Goal: Task Accomplishment & Management: Manage account settings

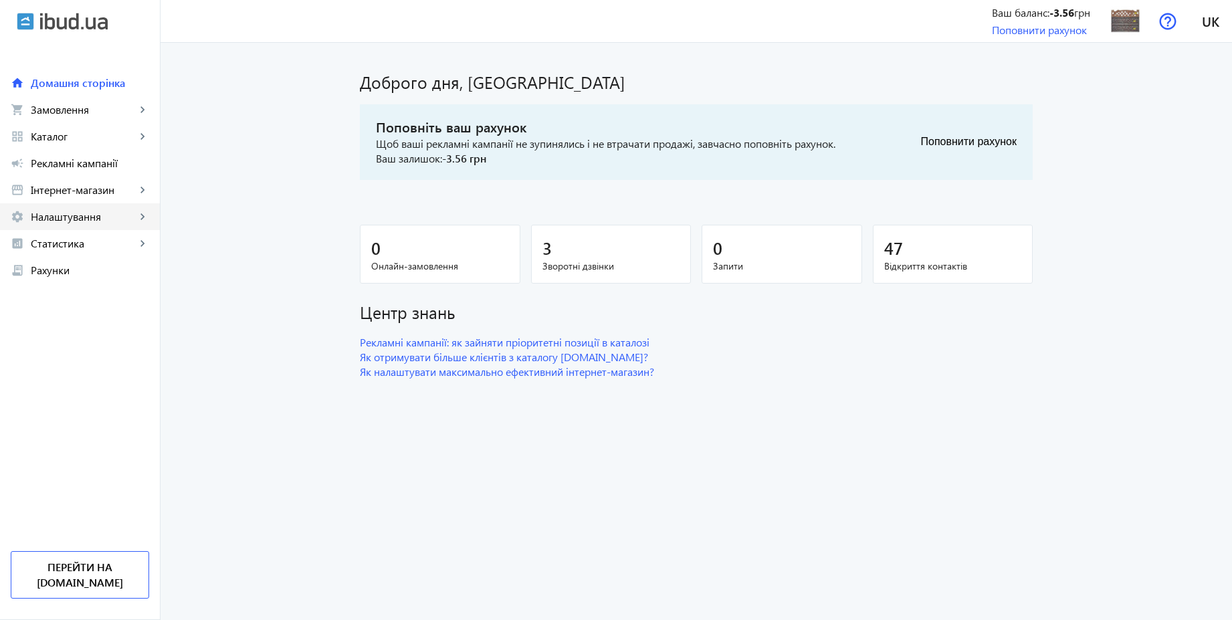
click at [70, 219] on span "Налаштування" at bounding box center [83, 216] width 105 height 13
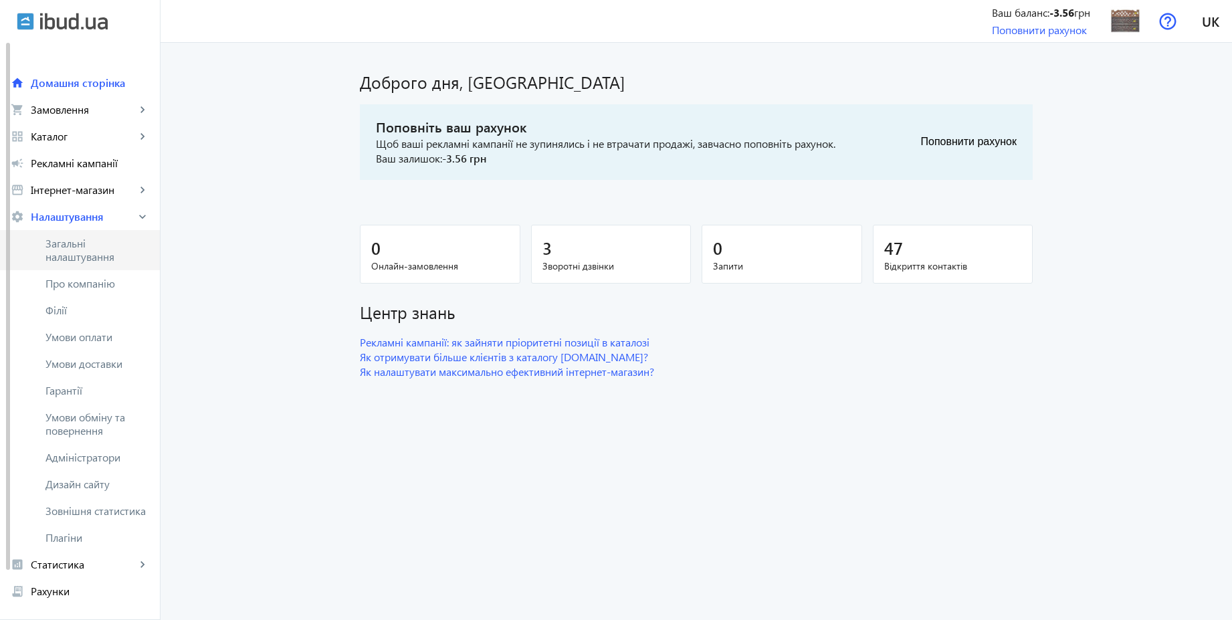
click at [76, 244] on span "Загальні налаштування" at bounding box center [97, 250] width 104 height 27
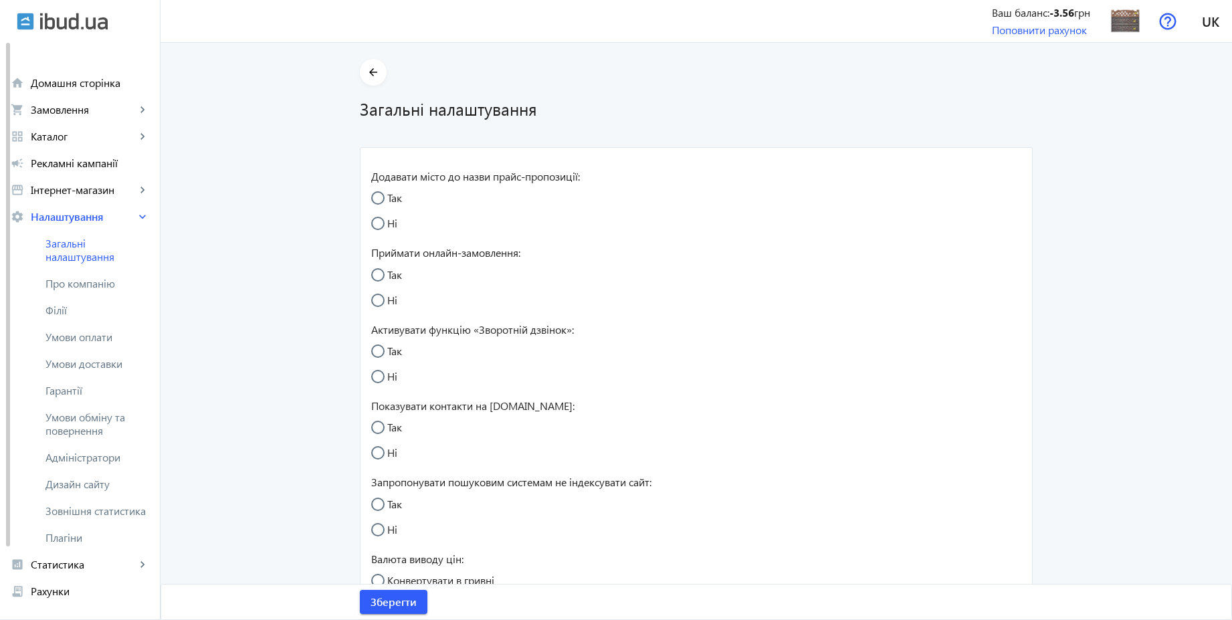
radio input "true"
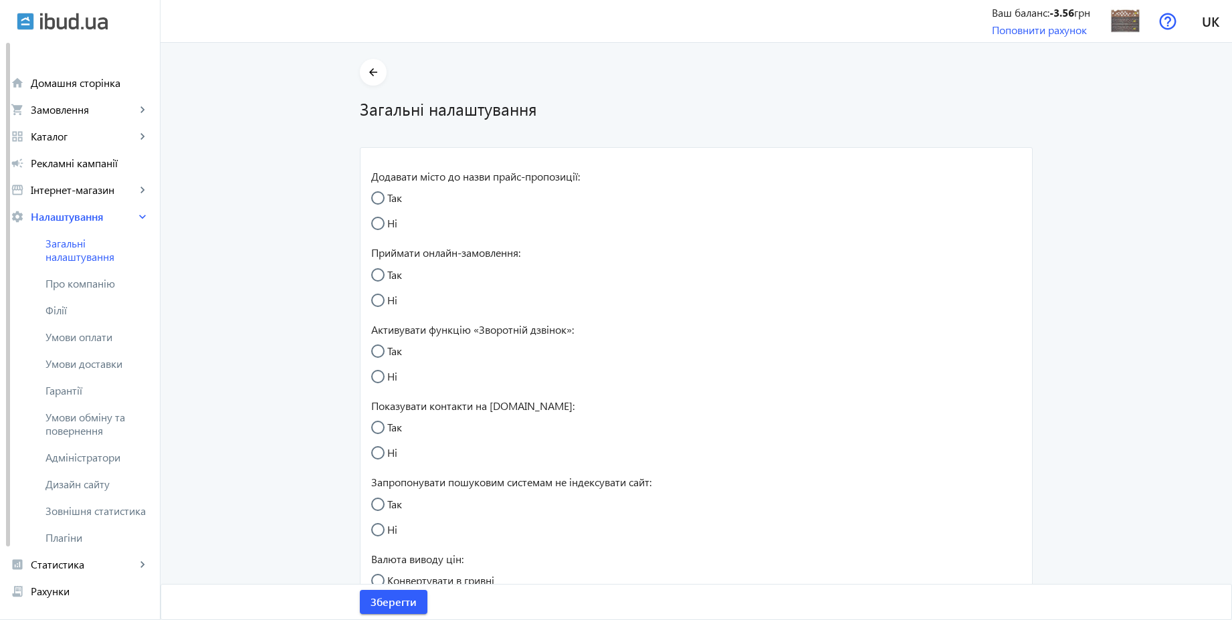
radio input "true"
click at [106, 335] on span "Умови оплати" at bounding box center [97, 337] width 104 height 13
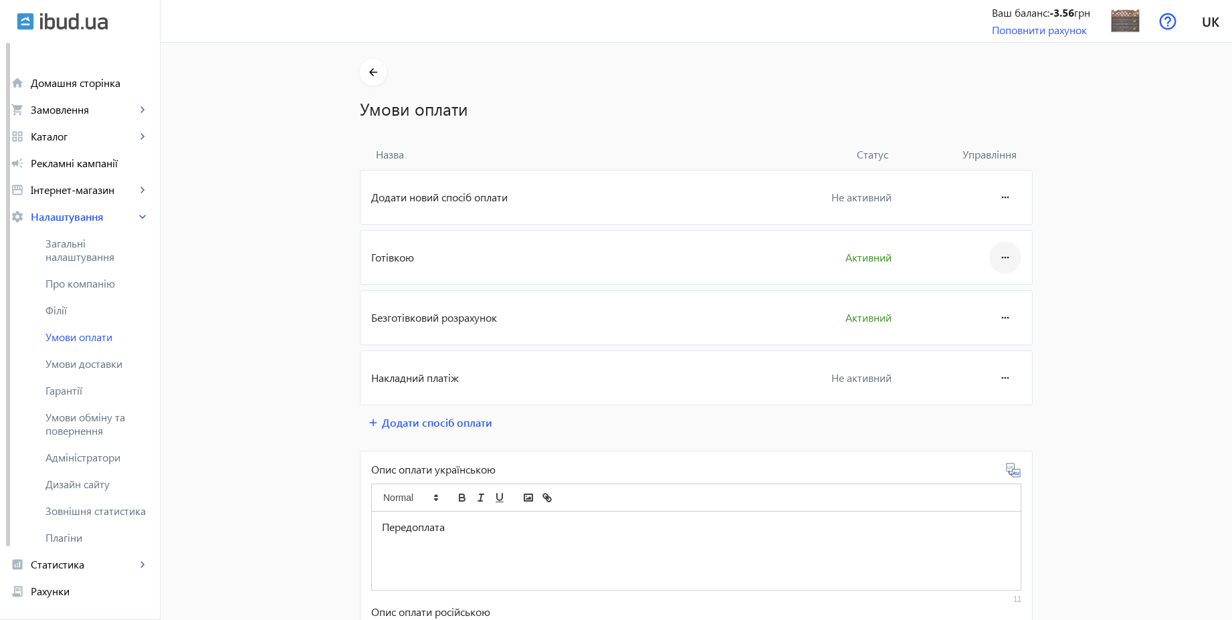
click at [998, 258] on mat-icon "more_horiz" at bounding box center [1006, 258] width 16 height 32
click at [986, 294] on span "Редагувати" at bounding box center [980, 295] width 54 height 11
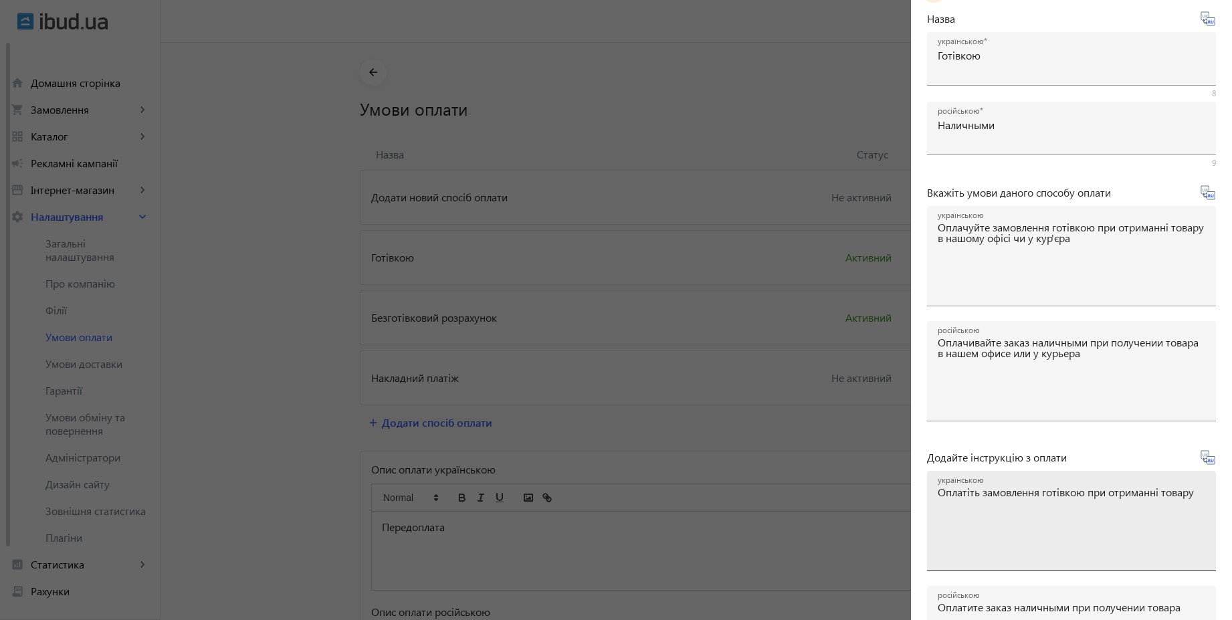
scroll to position [221, 0]
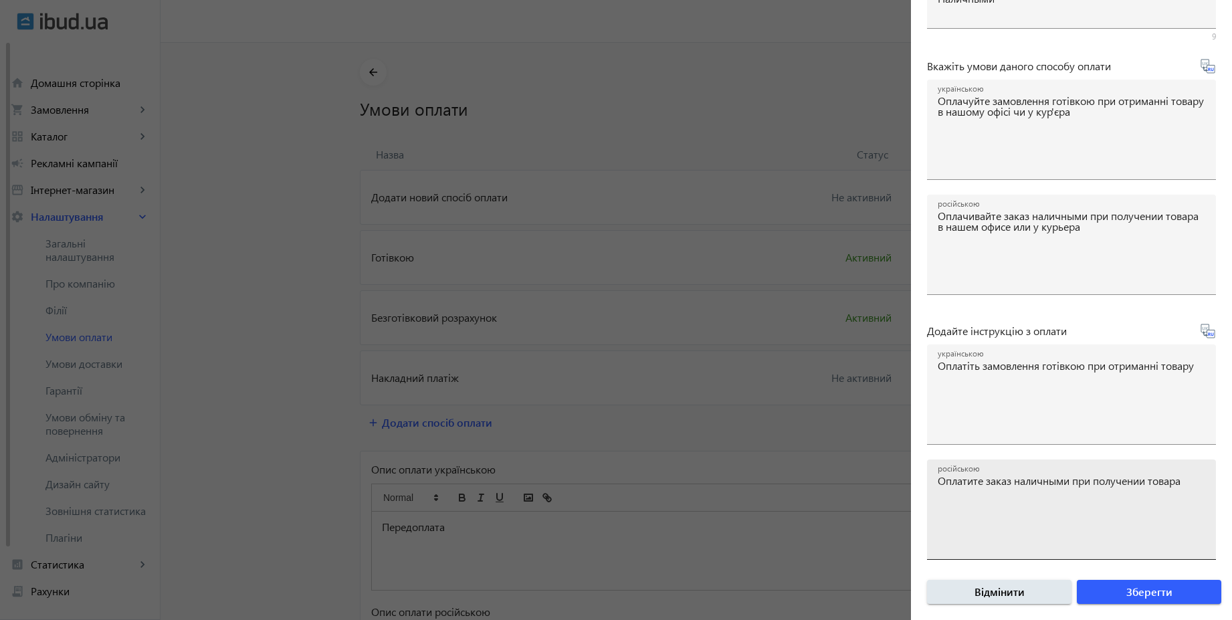
click at [1025, 490] on textarea "російською" at bounding box center [1072, 515] width 268 height 79
click at [1132, 591] on span "Зберегти" at bounding box center [1150, 592] width 46 height 15
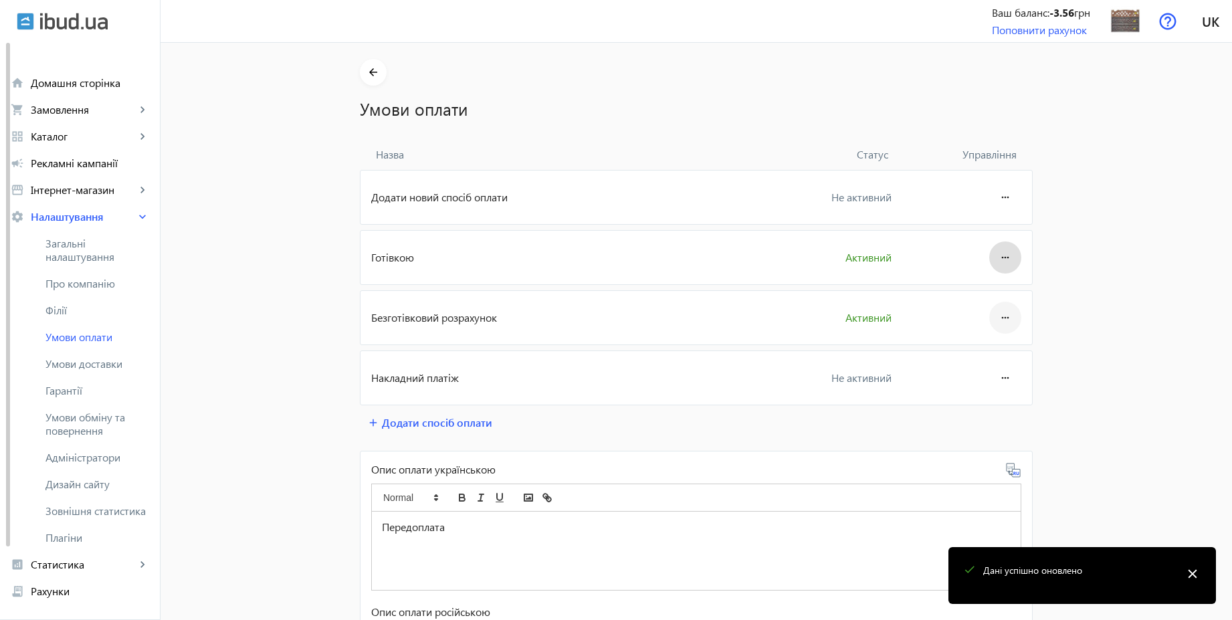
click at [998, 316] on mat-icon "more_horiz" at bounding box center [1006, 318] width 16 height 32
click at [984, 360] on span "Редагувати" at bounding box center [980, 355] width 54 height 11
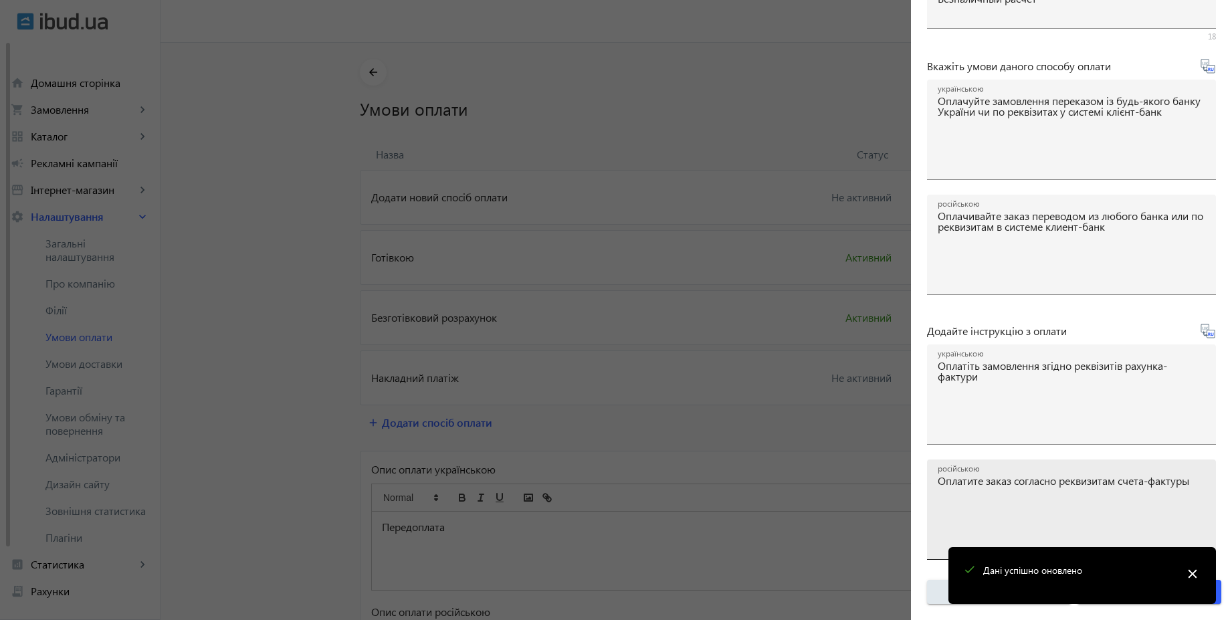
click at [1032, 478] on textarea "російською" at bounding box center [1072, 515] width 268 height 79
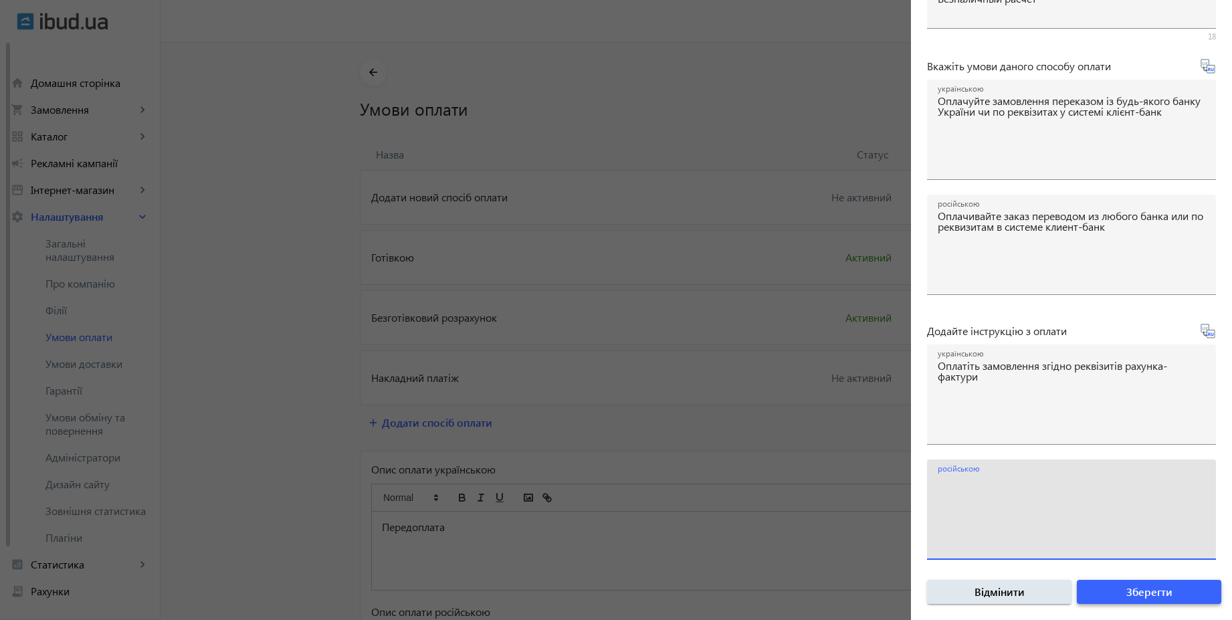
click at [1153, 597] on span "Зберегти" at bounding box center [1150, 592] width 46 height 15
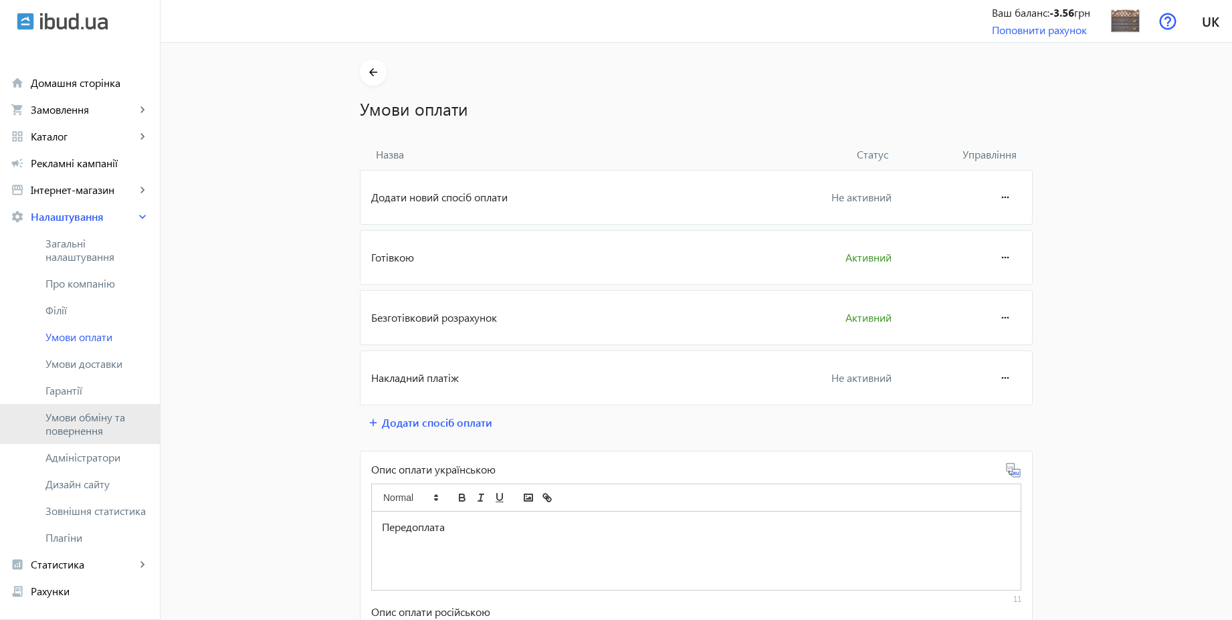
click at [96, 426] on span "Умови обміну та повернення" at bounding box center [97, 424] width 104 height 27
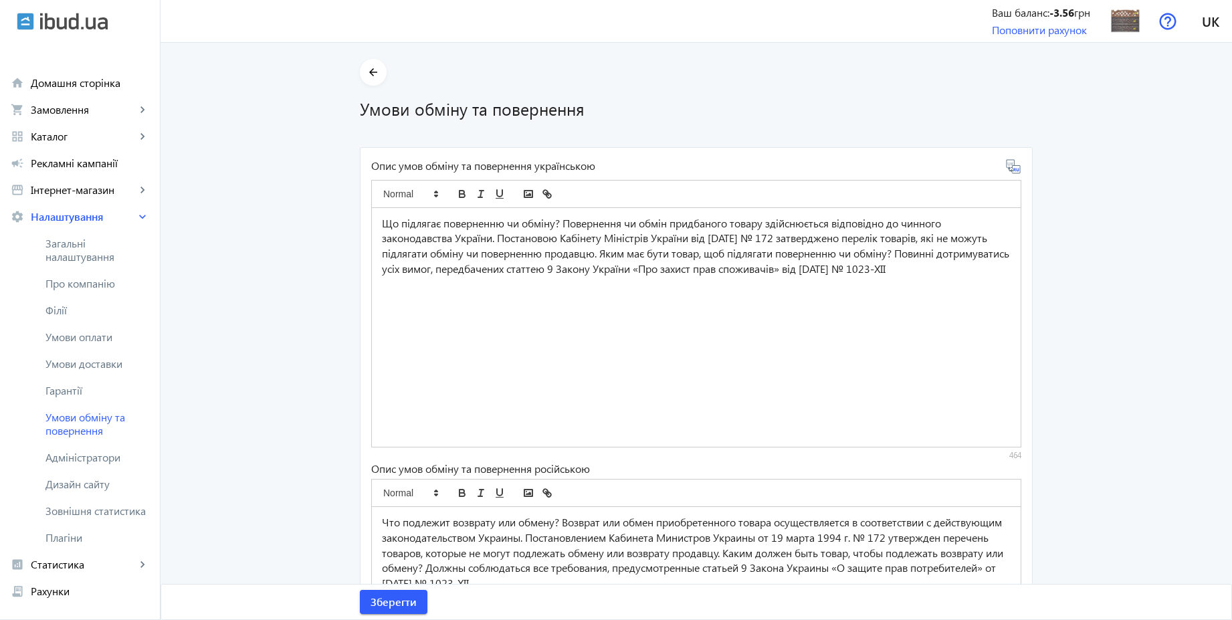
click at [613, 286] on div "Що підлягає поверненню чи обміну? Повернення чи обмін придбаного товару здійсню…" at bounding box center [696, 327] width 649 height 239
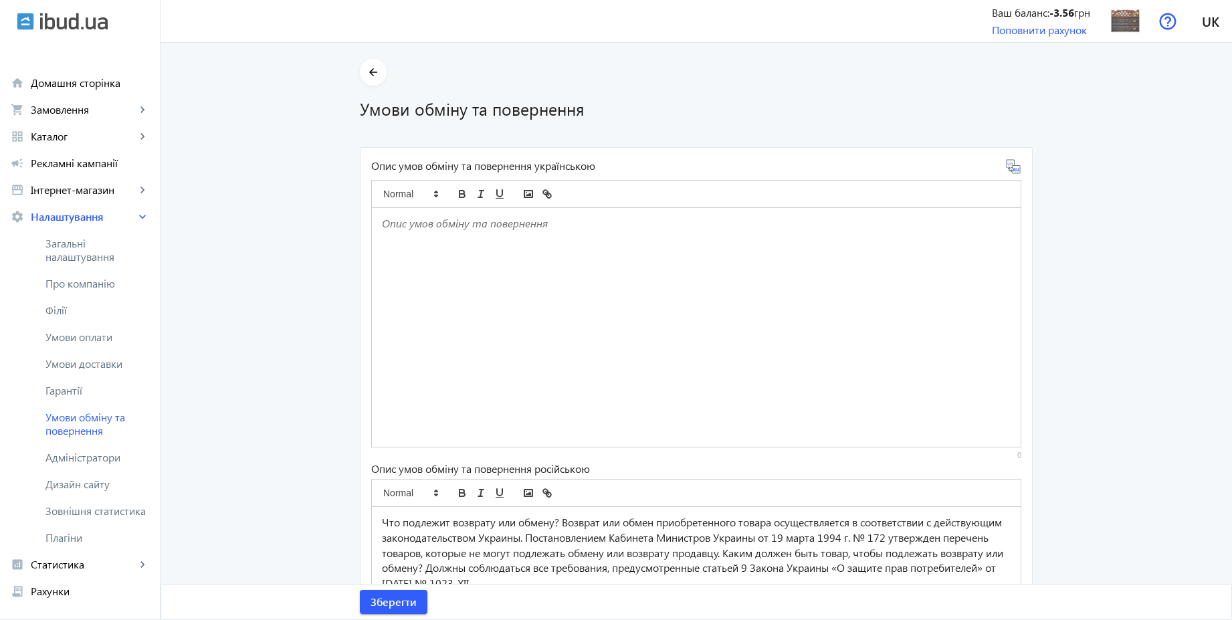
click at [690, 561] on p "Что подлежит возврату или обмену? Возврат или обмен приобретенного товара осуще…" at bounding box center [696, 553] width 629 height 76
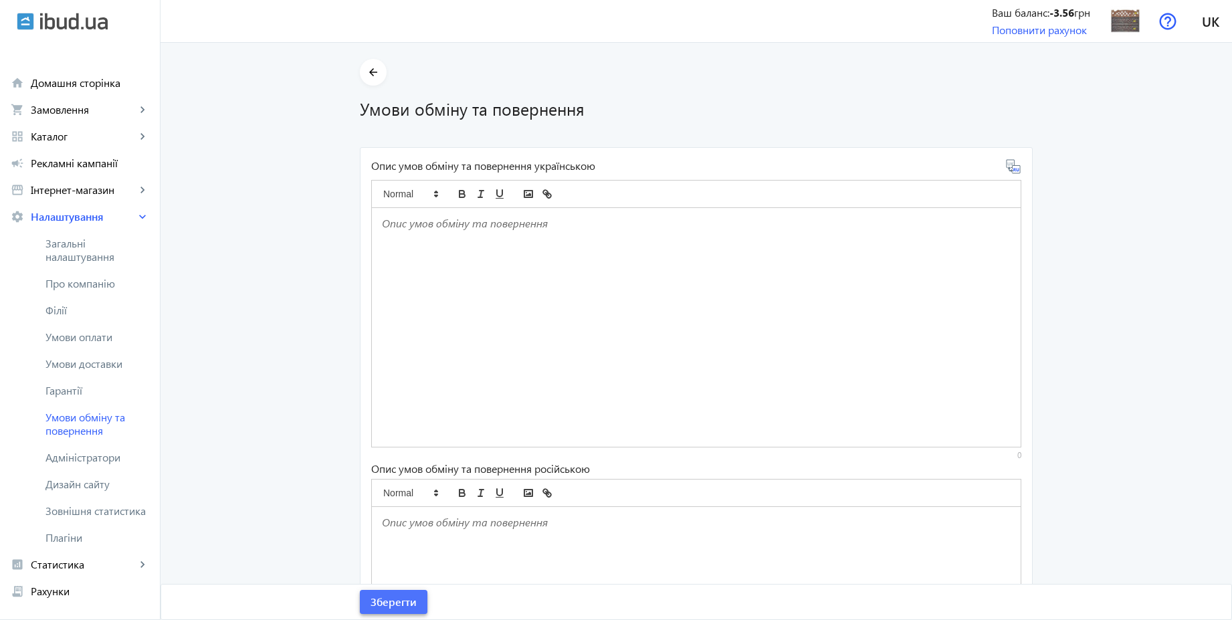
click at [383, 608] on span "Зберегти" at bounding box center [394, 602] width 46 height 15
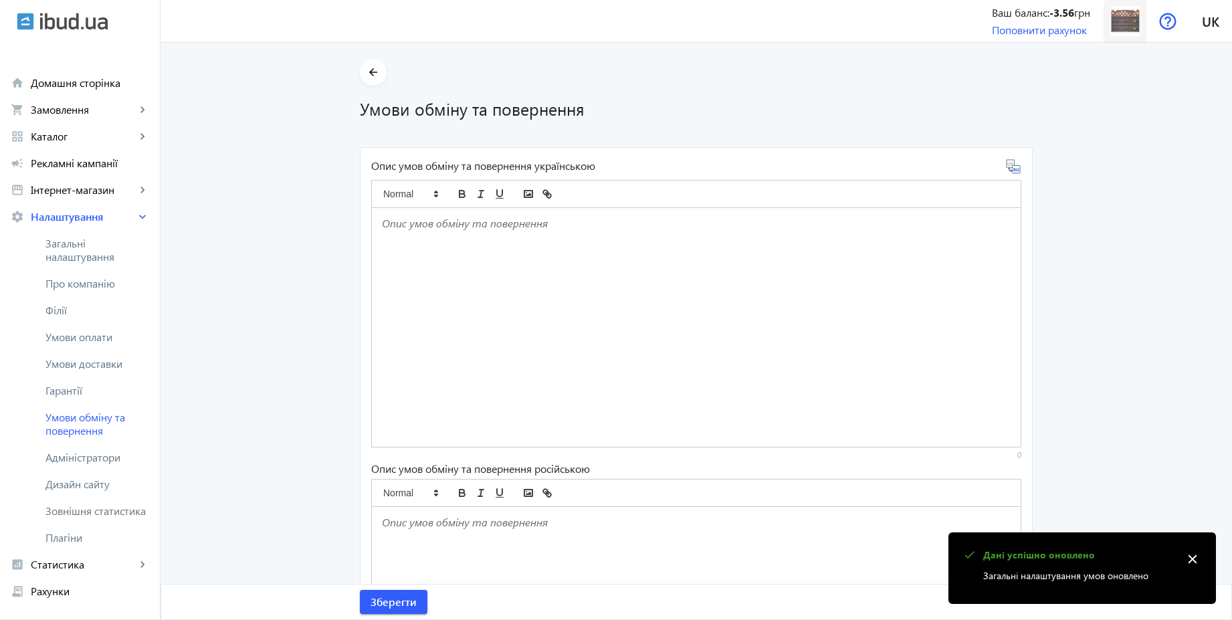
click at [1115, 37] on span at bounding box center [1125, 21] width 43 height 43
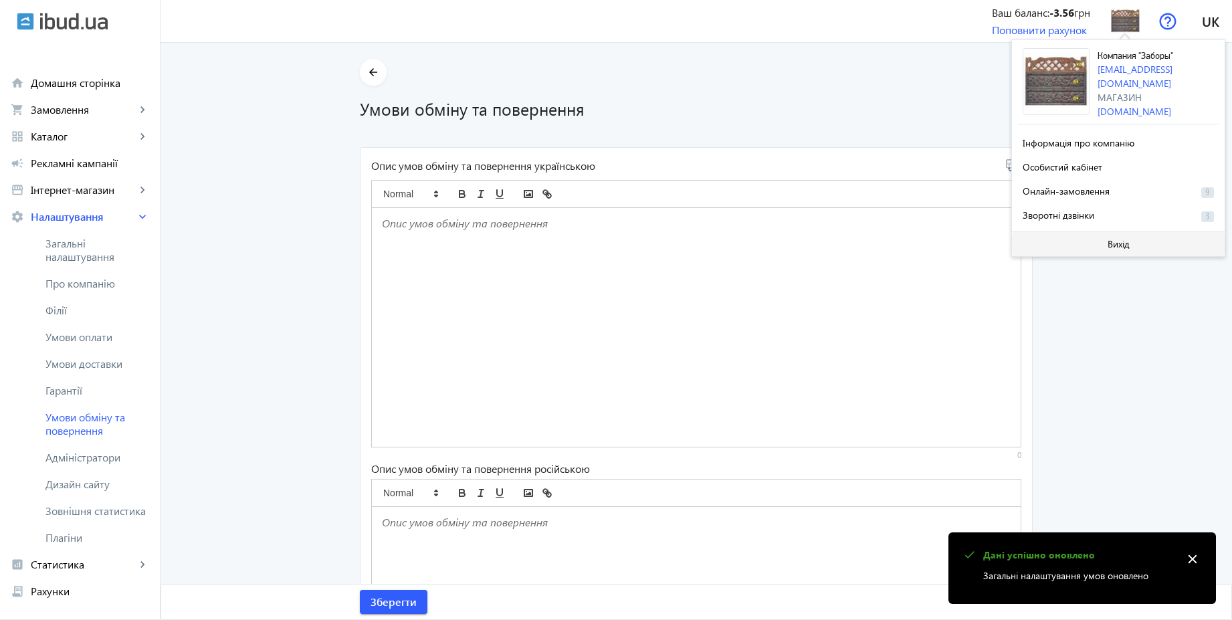
click at [1116, 240] on span "Вихід" at bounding box center [1119, 244] width 22 height 11
